Goal: Register for event/course

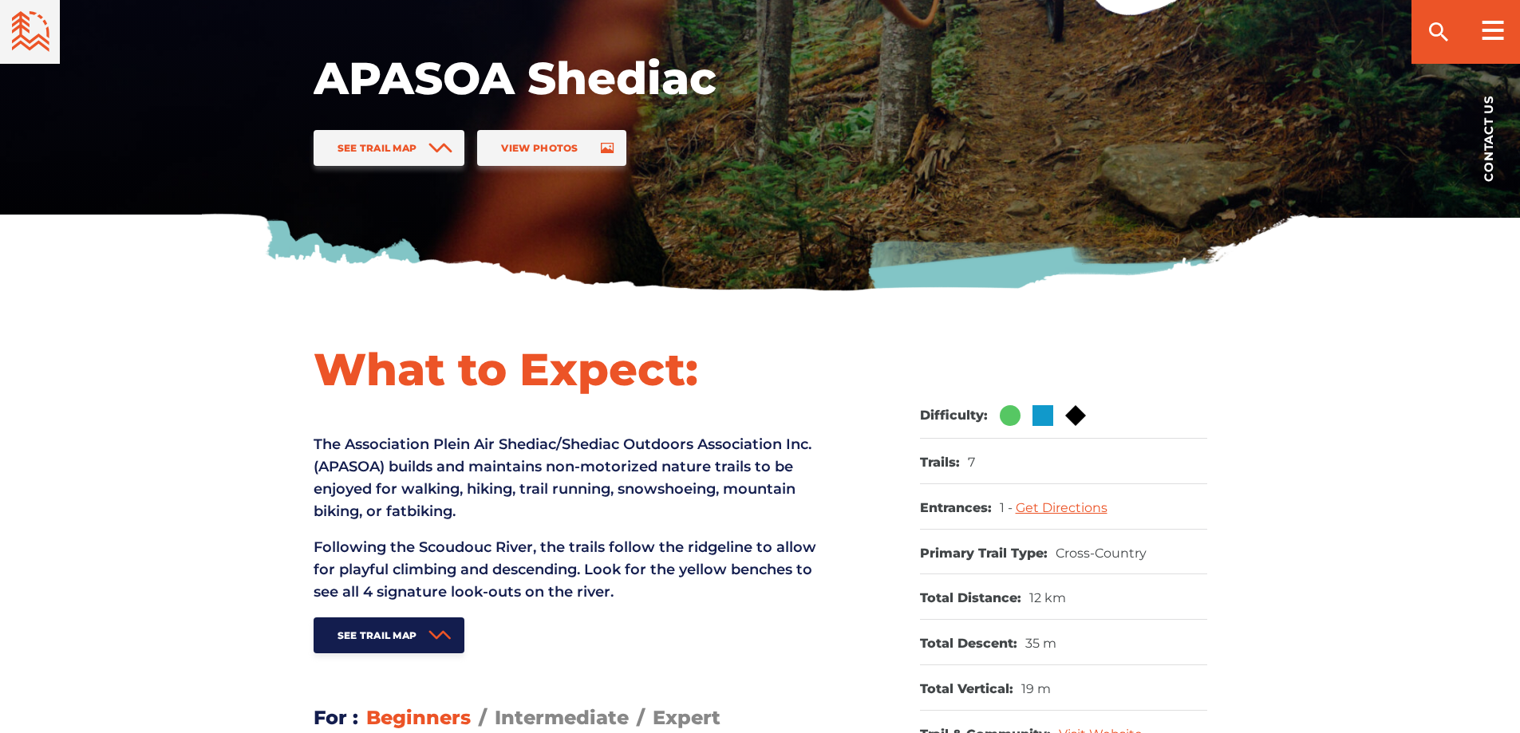
scroll to position [399, 0]
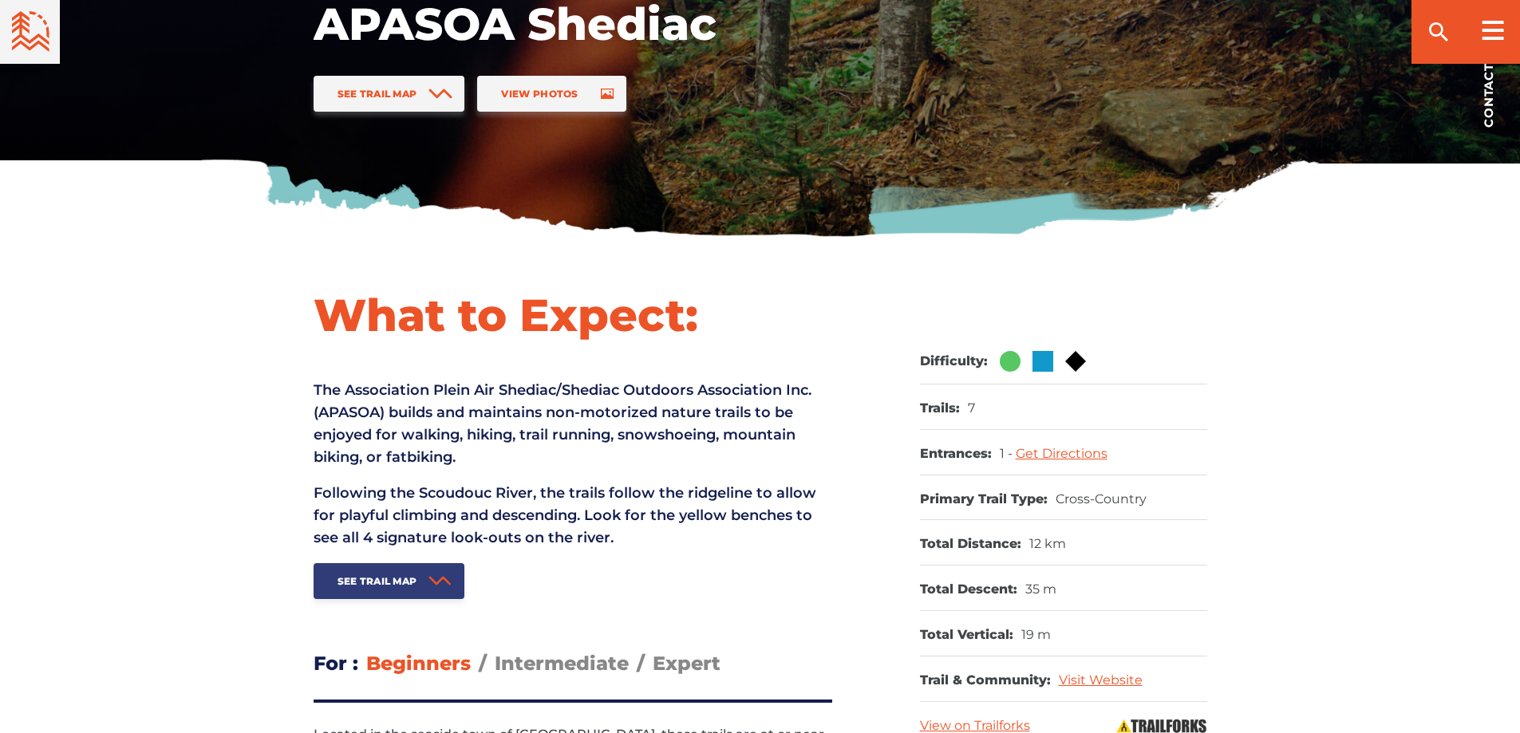
click at [408, 585] on span "See Trail Map" at bounding box center [377, 581] width 80 height 12
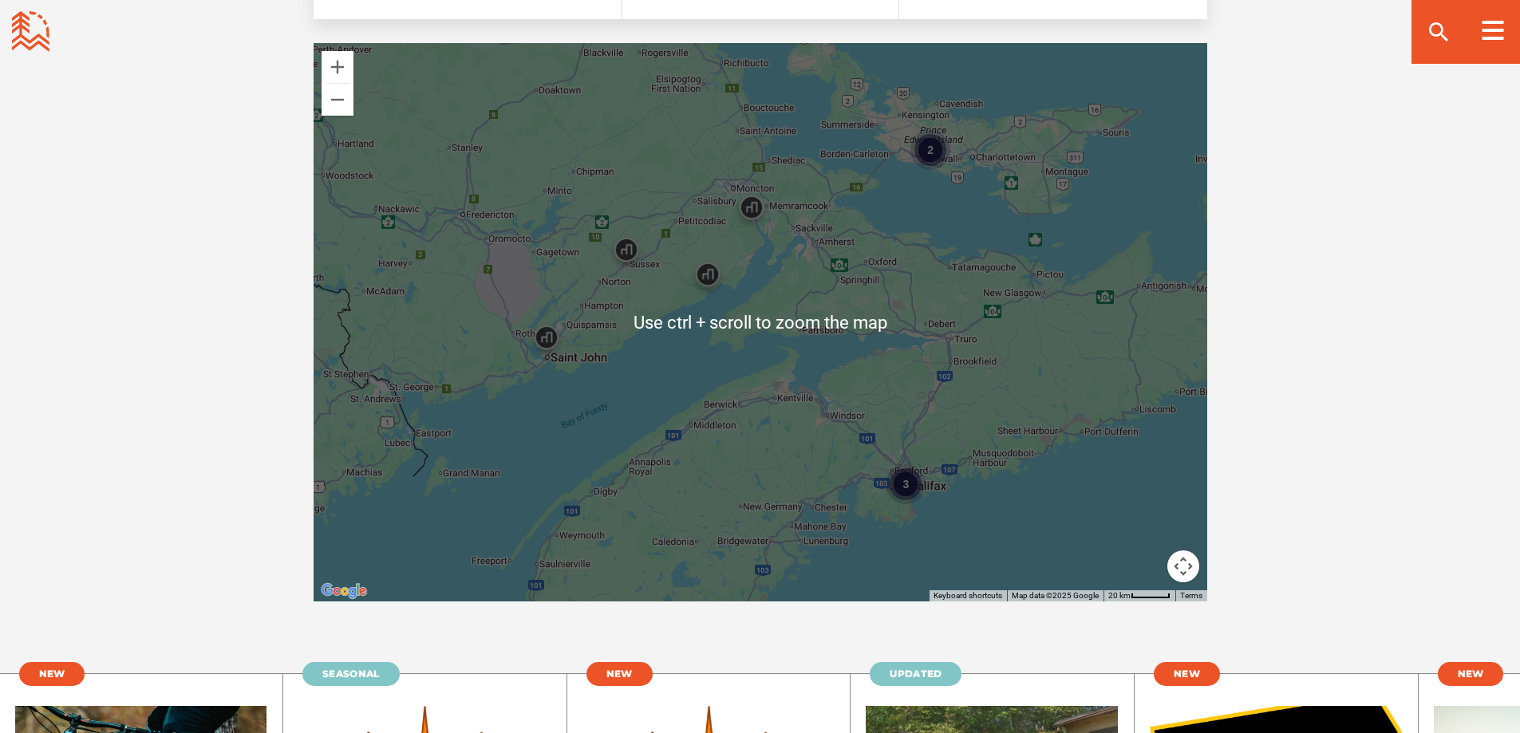
scroll to position [2743, 0]
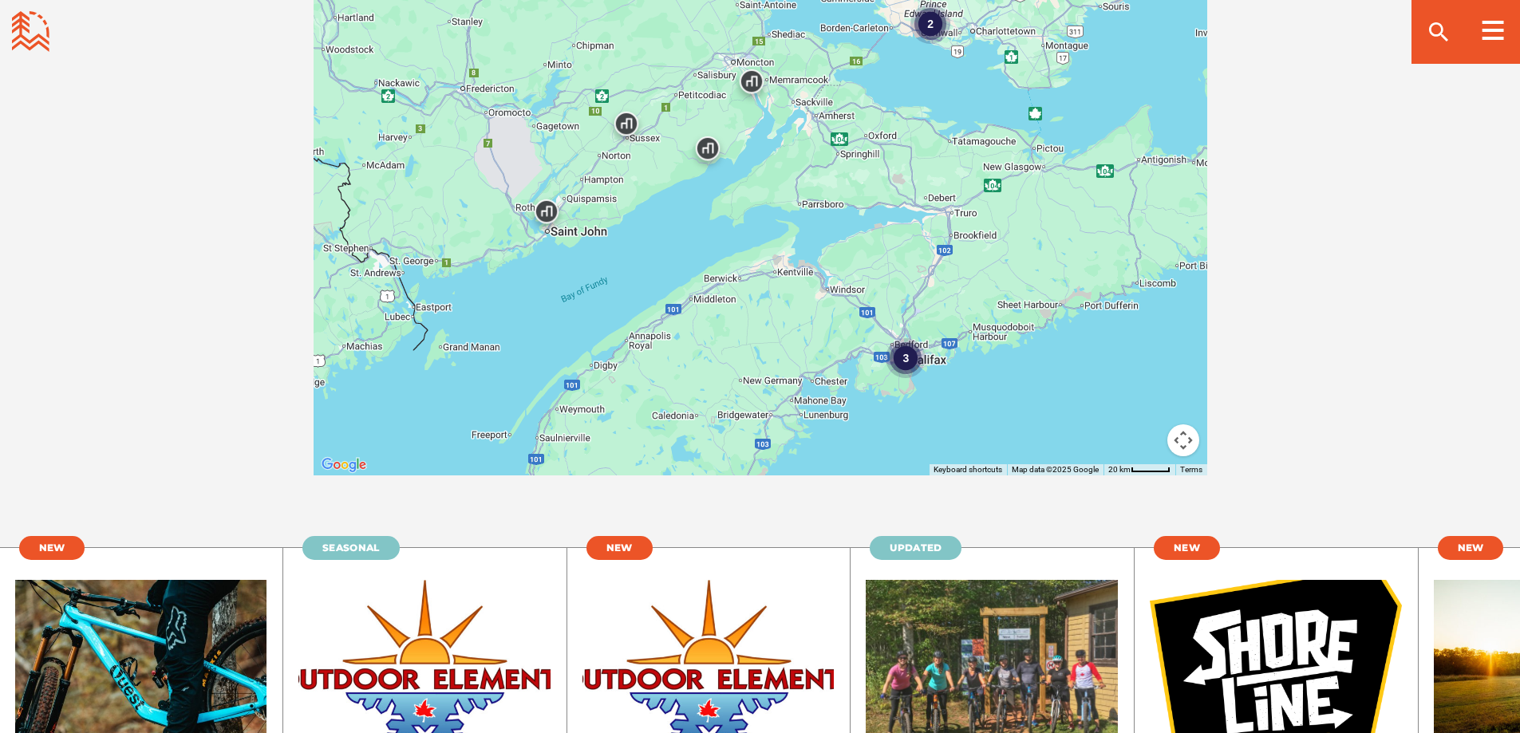
click at [750, 85] on img at bounding box center [751, 85] width 61 height 61
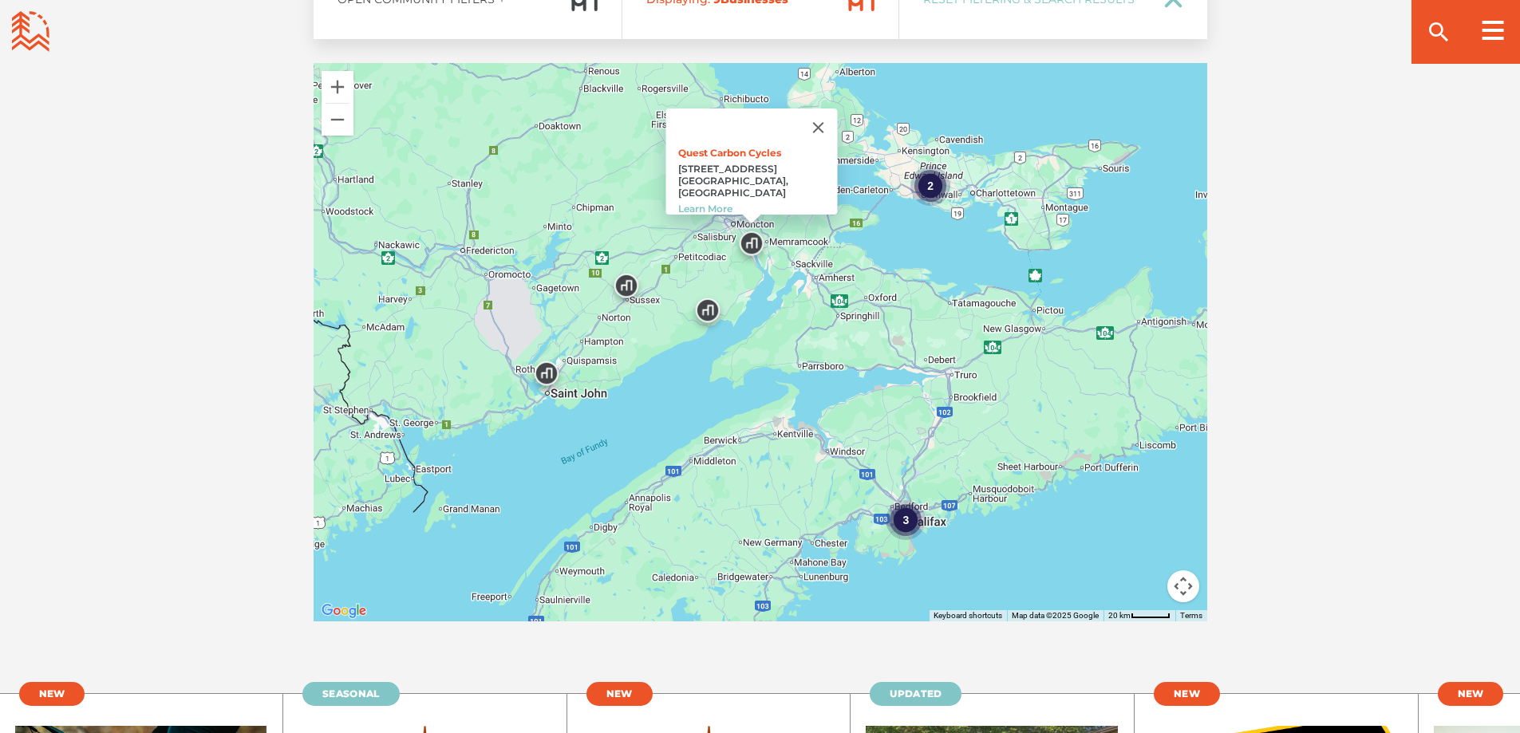
scroll to position [2584, 0]
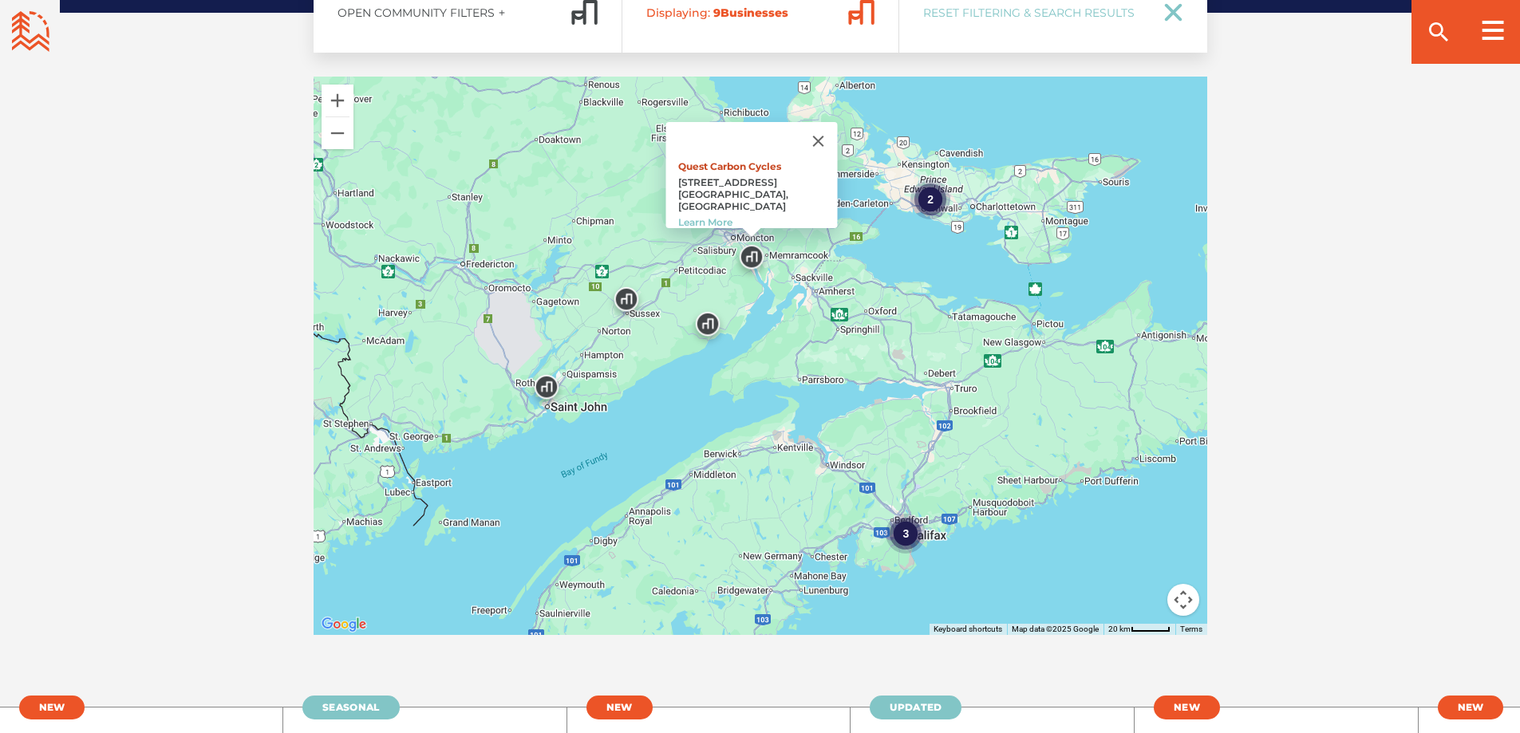
click at [737, 167] on link "Quest Carbon Cycles" at bounding box center [728, 166] width 103 height 12
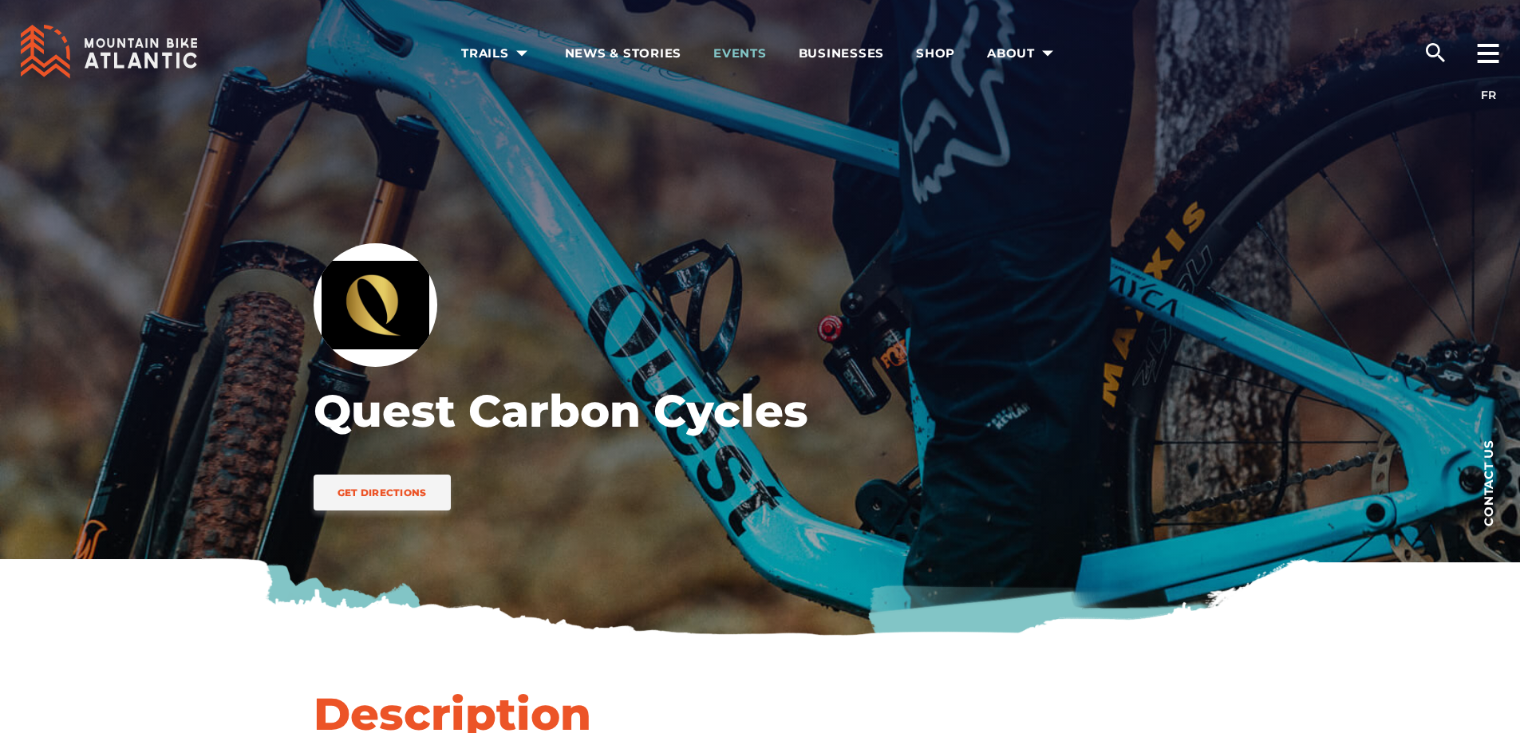
click at [754, 48] on span "Events" at bounding box center [739, 53] width 53 height 16
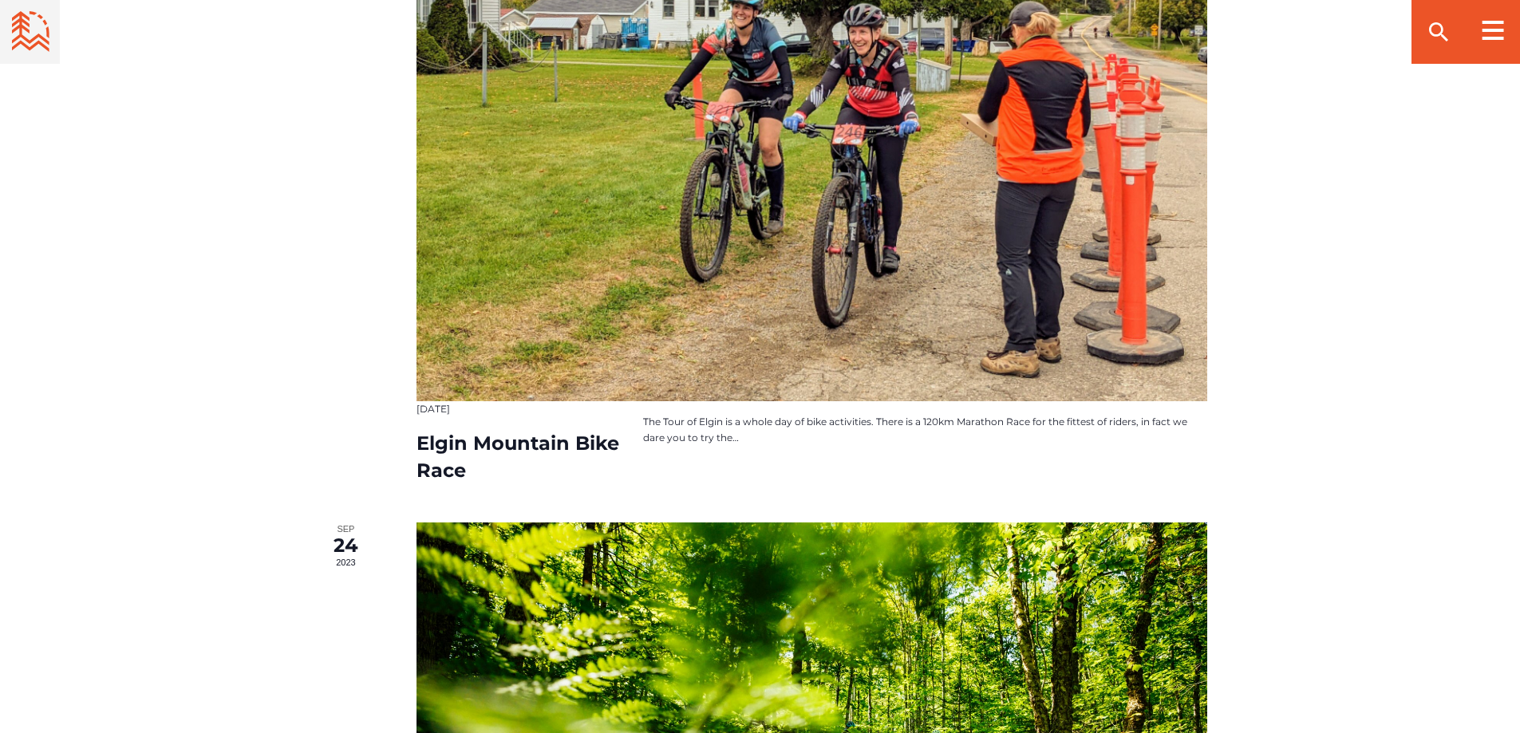
scroll to position [1197, 0]
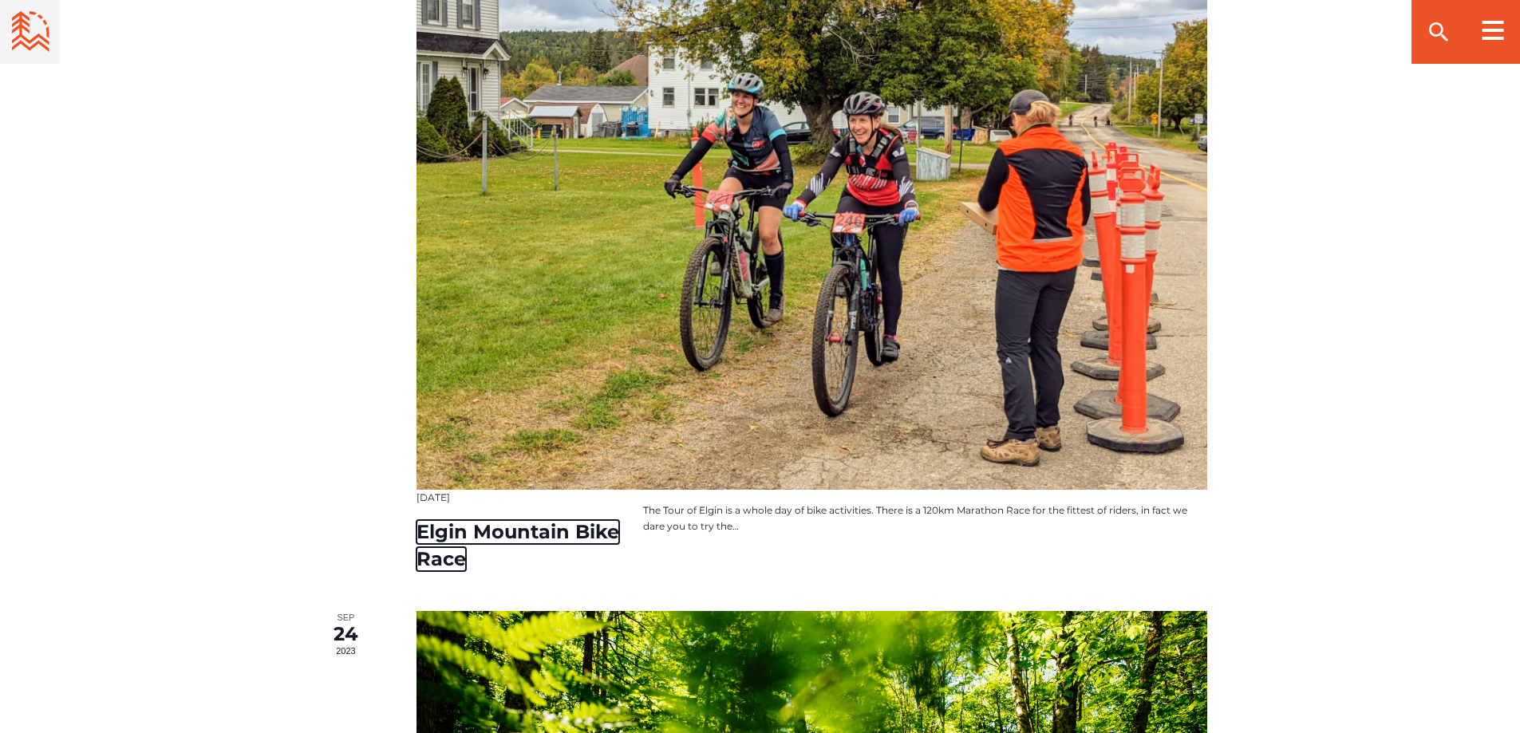
click at [512, 531] on link "Elgin Mountain Bike Race" at bounding box center [517, 545] width 203 height 51
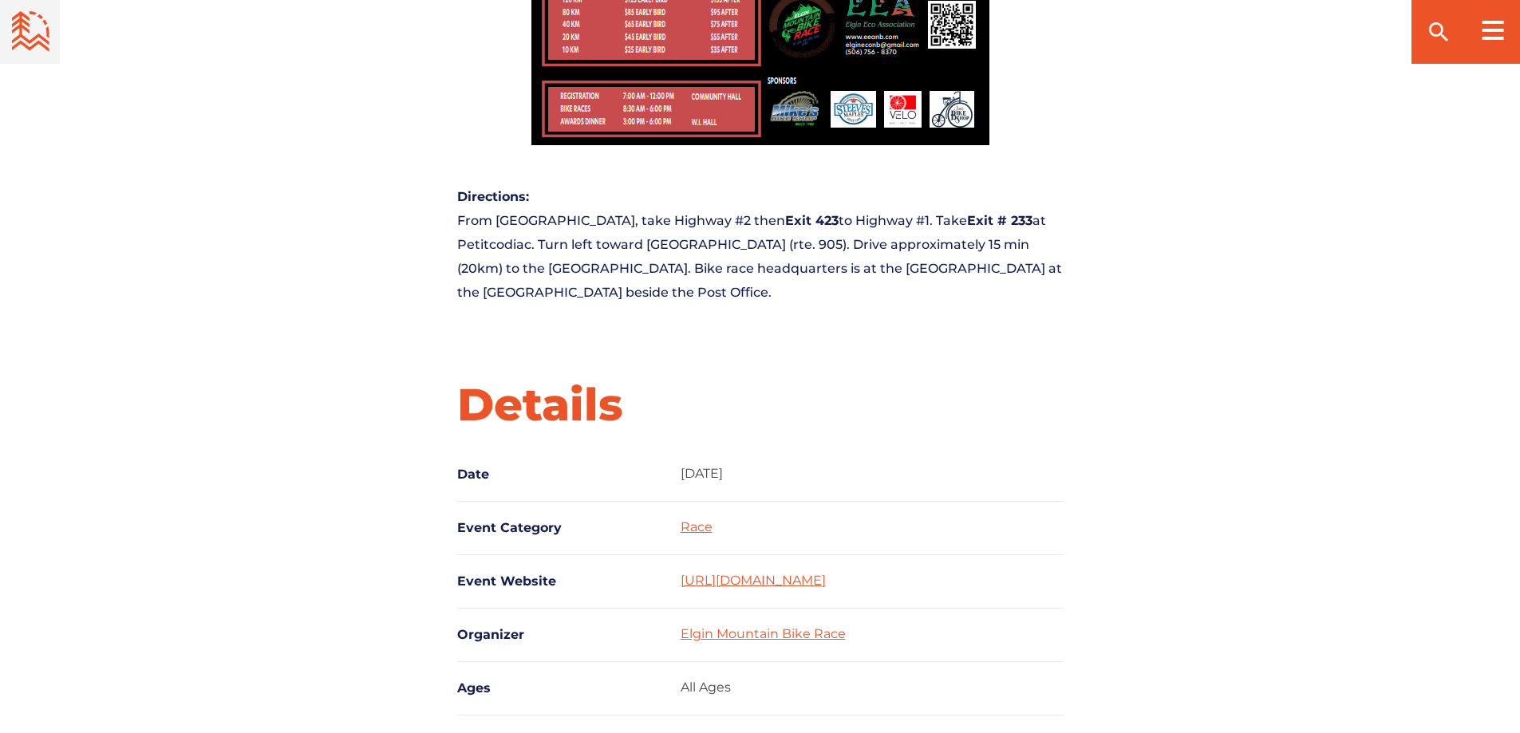
scroll to position [1595, 0]
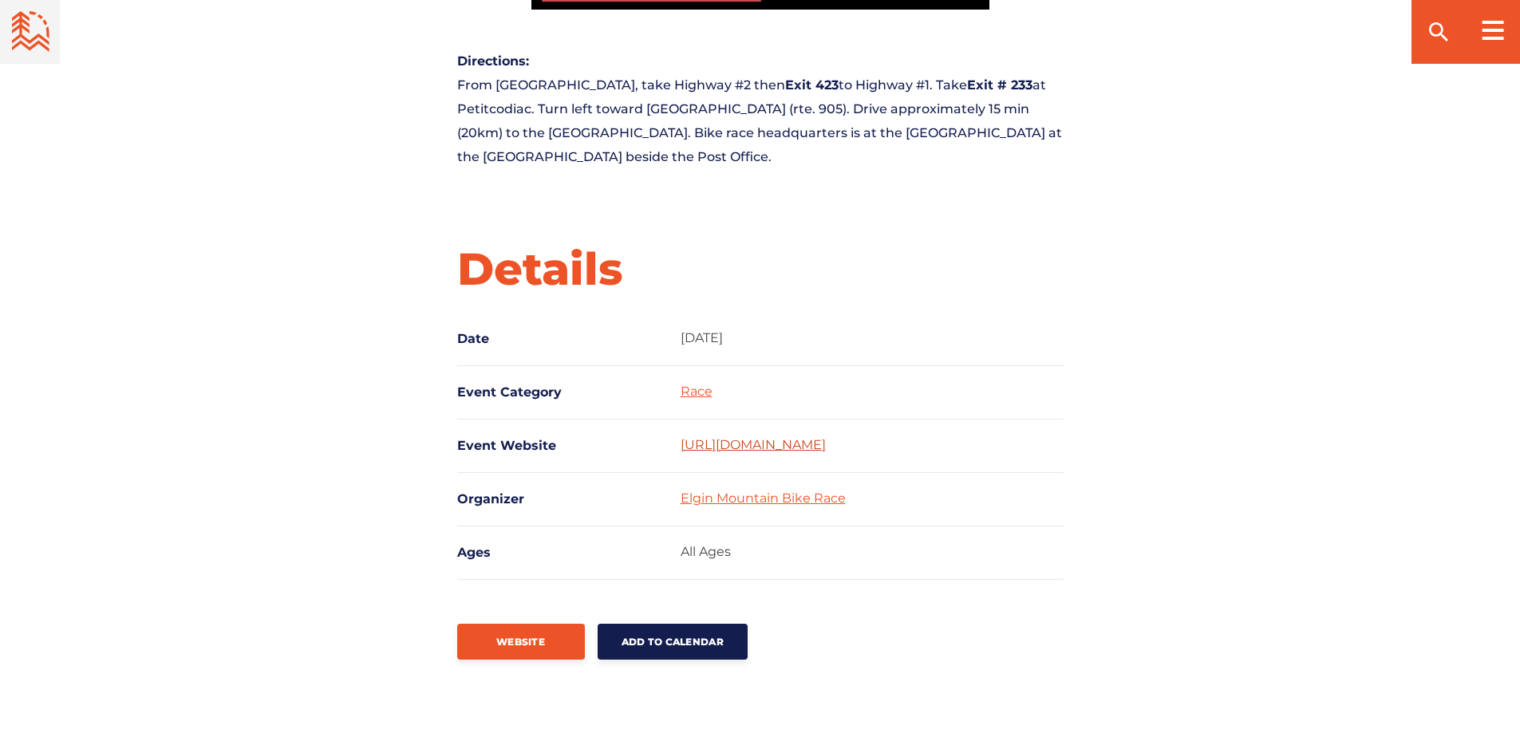
click at [755, 440] on link "https://eeanb.com/tour-of-elgin/" at bounding box center [752, 444] width 145 height 15
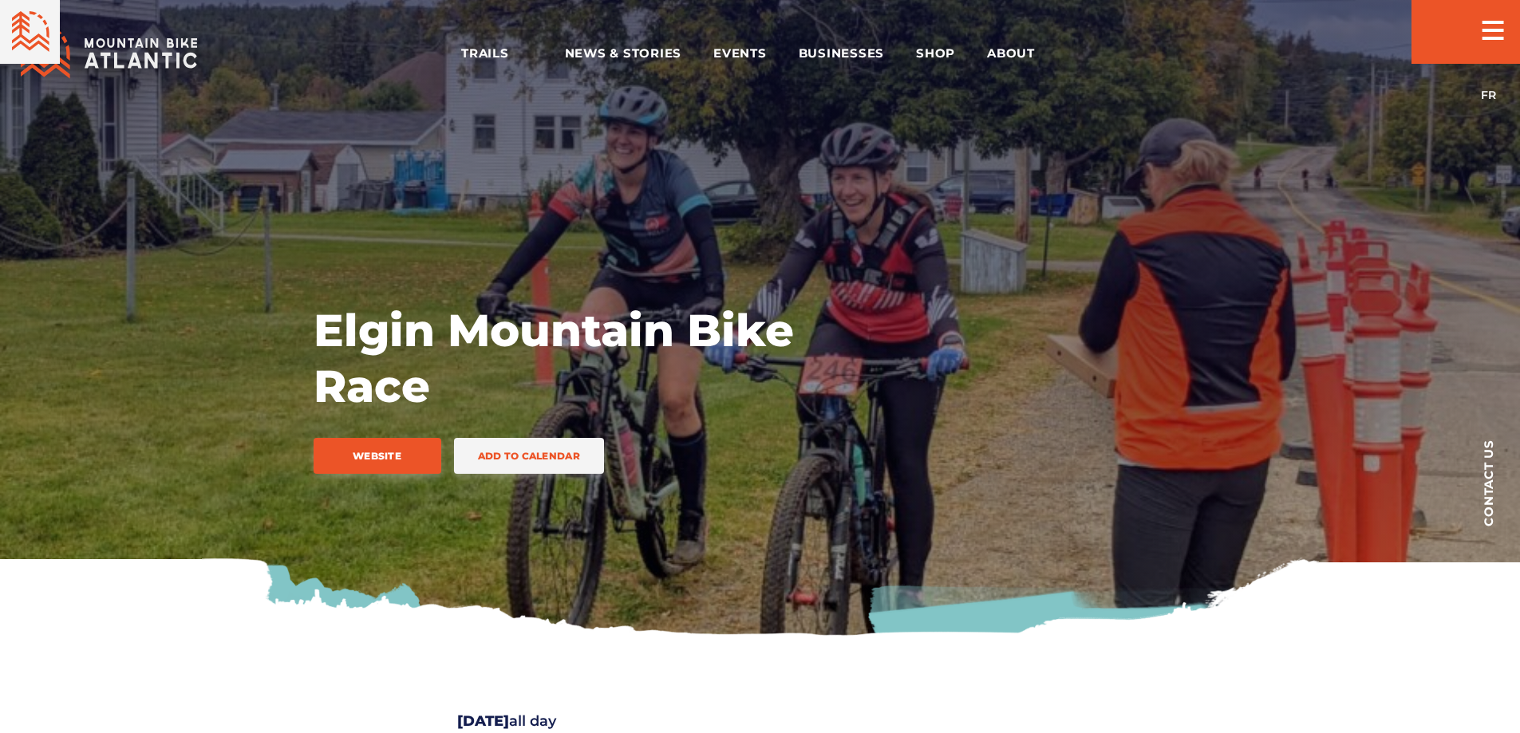
scroll to position [1595, 0]
